Goal: Task Accomplishment & Management: Manage account settings

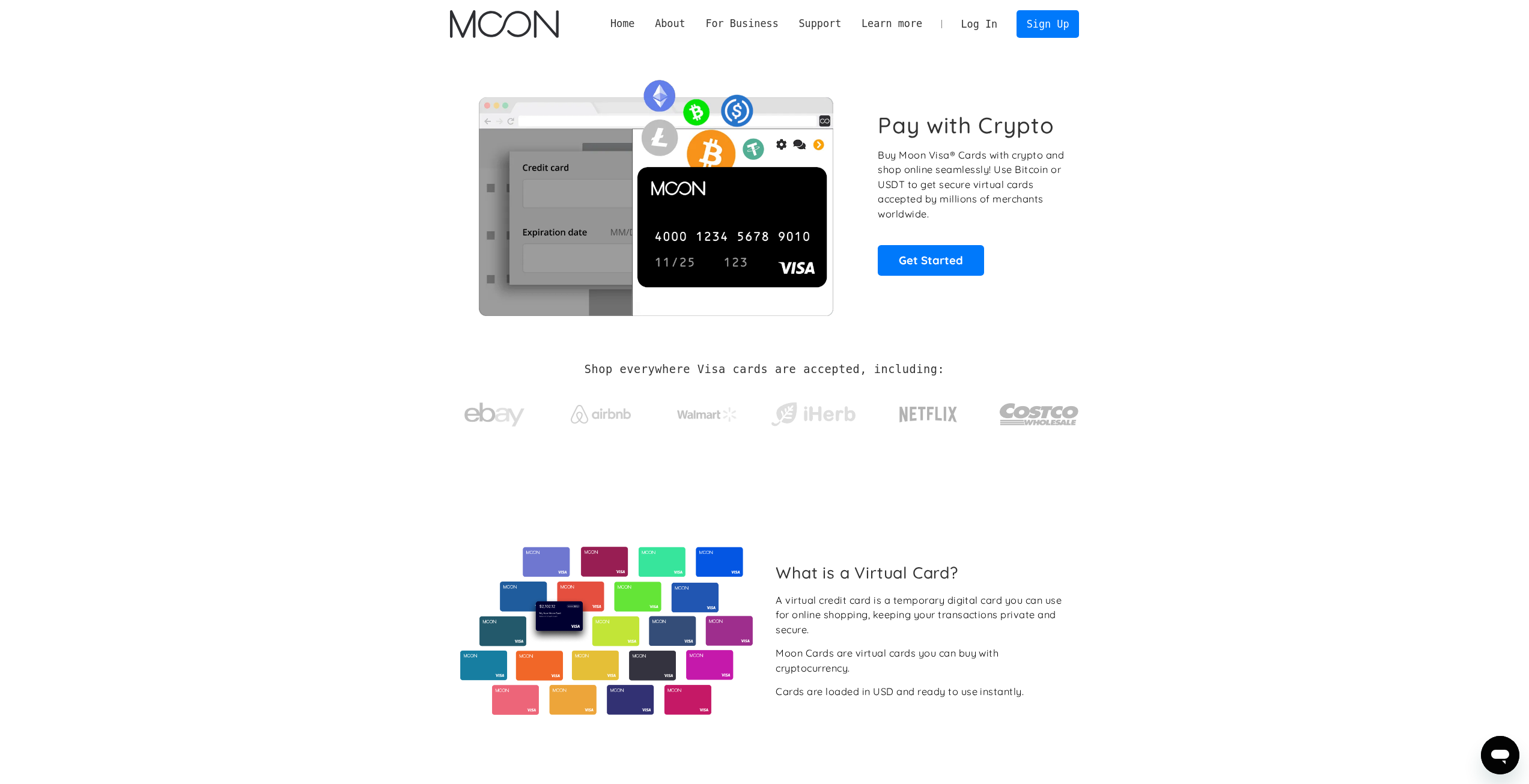
click at [1001, 25] on link "Log In" at bounding box center [979, 24] width 56 height 27
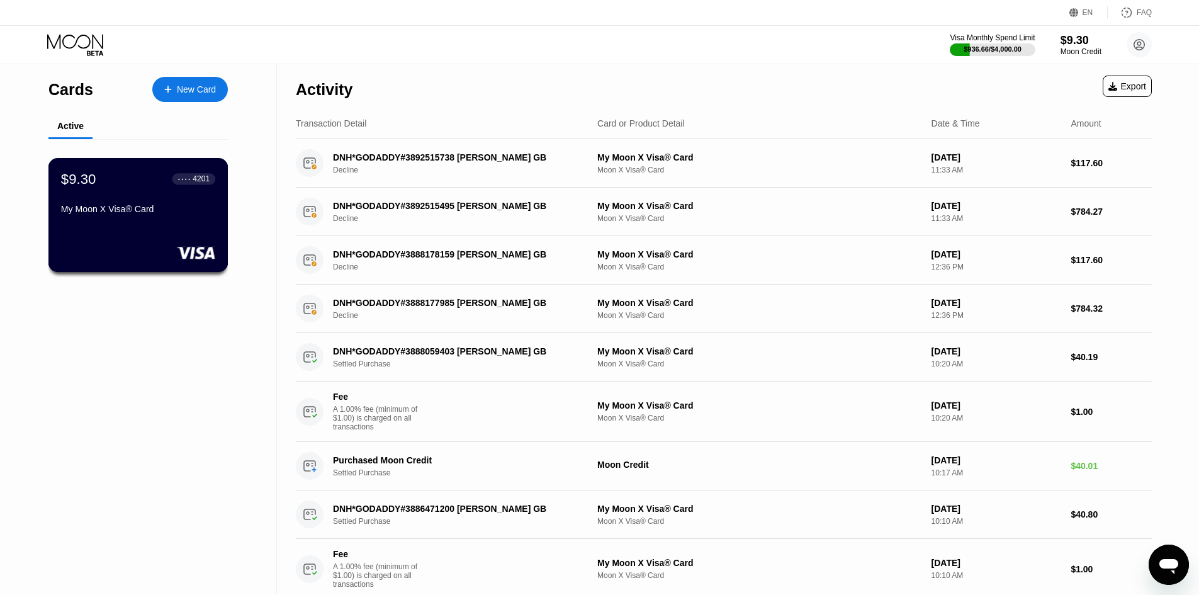
click at [137, 242] on div "$9.30 ● ● ● ● 4201 My Moon X Visa® Card" at bounding box center [138, 215] width 180 height 114
